Goal: Task Accomplishment & Management: Use online tool/utility

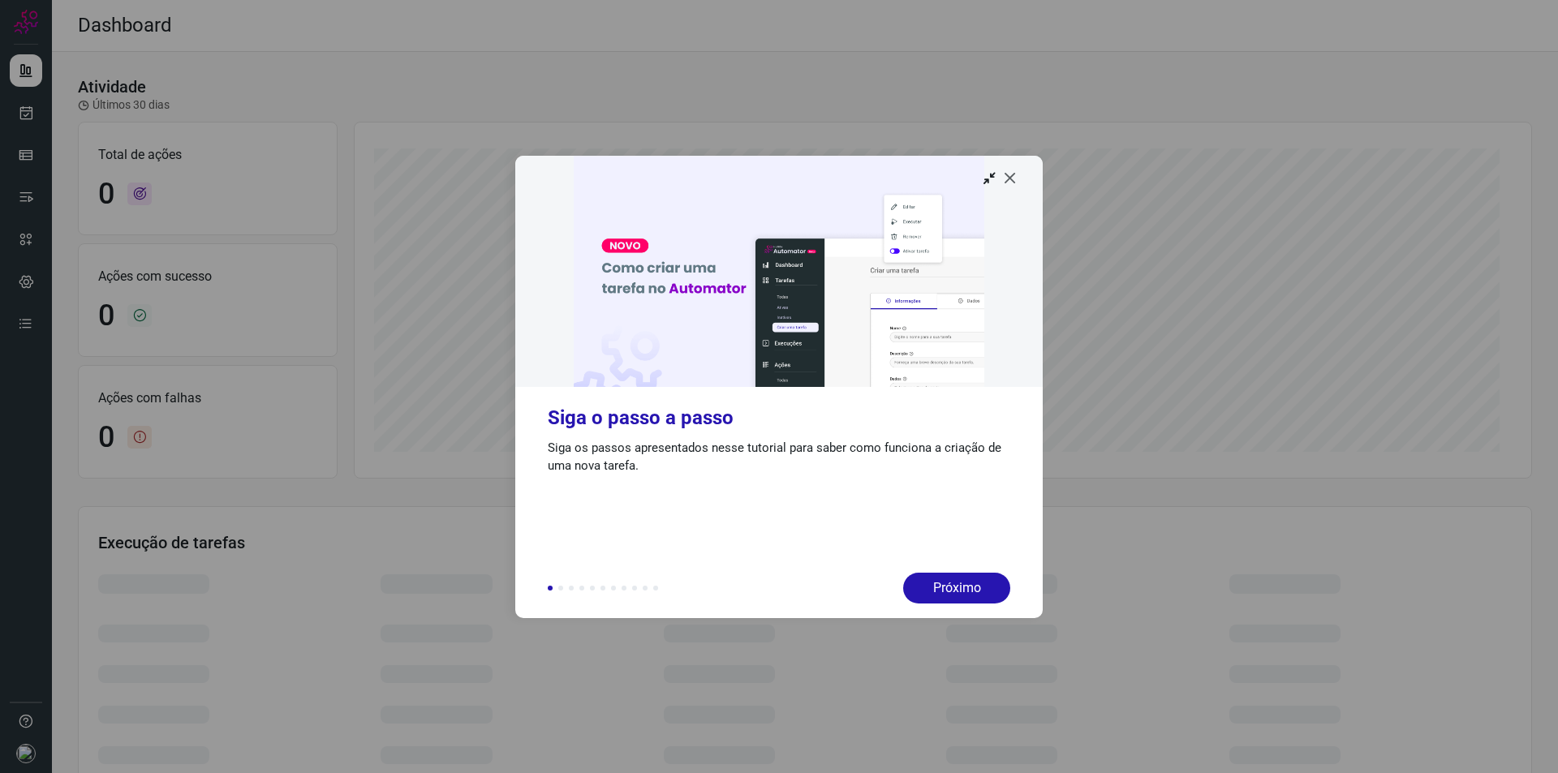
click at [1008, 183] on icon at bounding box center [1010, 178] width 16 height 16
